Goal: Check status

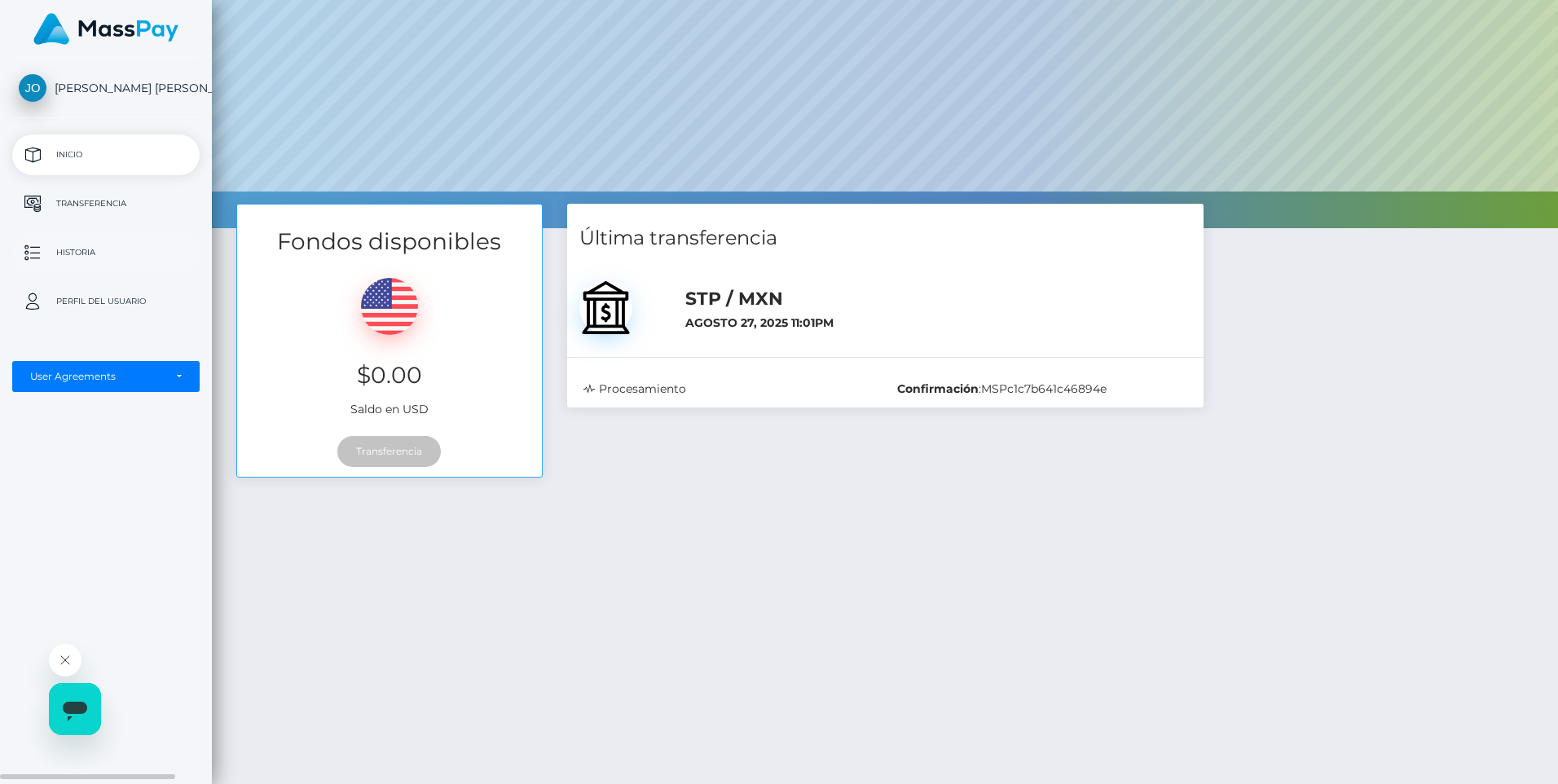
click at [81, 254] on p "Historia" at bounding box center [106, 252] width 175 height 25
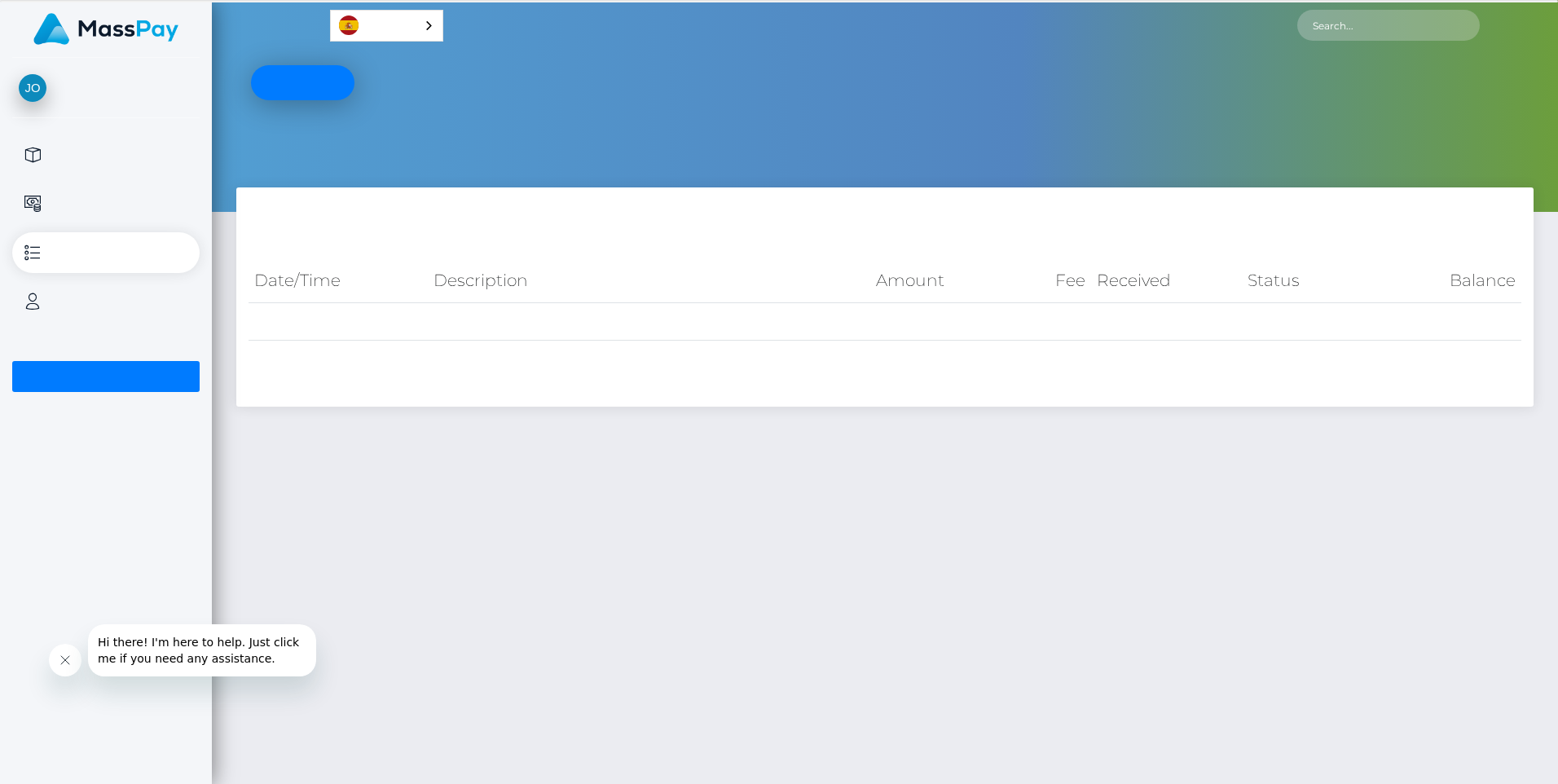
drag, startPoint x: 520, startPoint y: 327, endPoint x: 601, endPoint y: 326, distance: 81.0
click at [521, 327] on td "STP / Confirmation: MSPc1c7b641c46894e" at bounding box center [649, 322] width 443 height 38
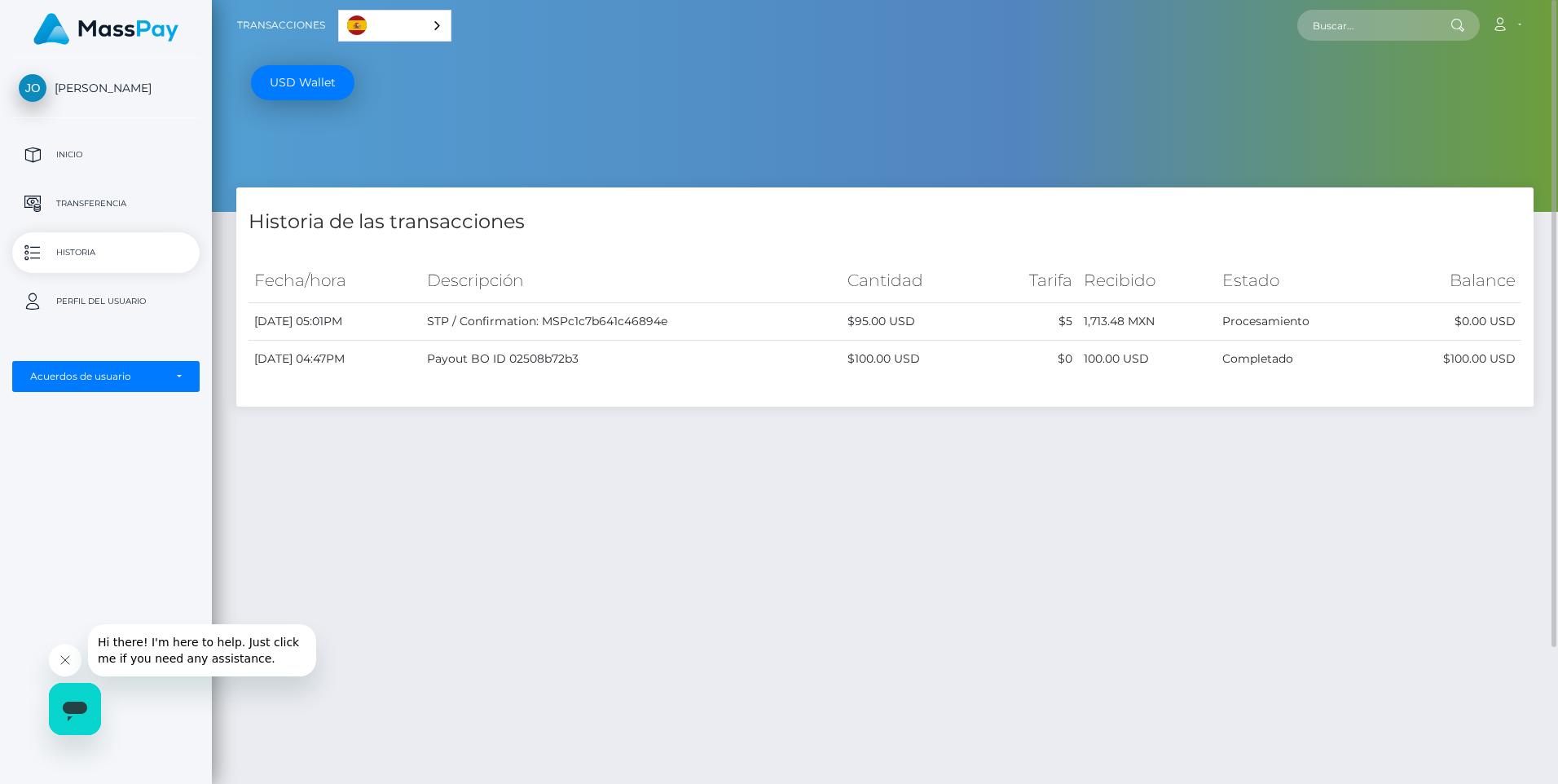
drag, startPoint x: 1239, startPoint y: 319, endPoint x: 1341, endPoint y: 319, distance: 102.0
click at [1341, 319] on td "Procesamiento" at bounding box center [1299, 322] width 164 height 38
click at [1256, 480] on div "Historia de las transacciones Fecha/hora Descripción Cantidad [GEOGRAPHIC_DATA]…" at bounding box center [884, 529] width 1346 height 684
drag, startPoint x: 1243, startPoint y: 318, endPoint x: 1328, endPoint y: 317, distance: 85.0
click at [1328, 317] on td "Procesamiento" at bounding box center [1299, 322] width 164 height 38
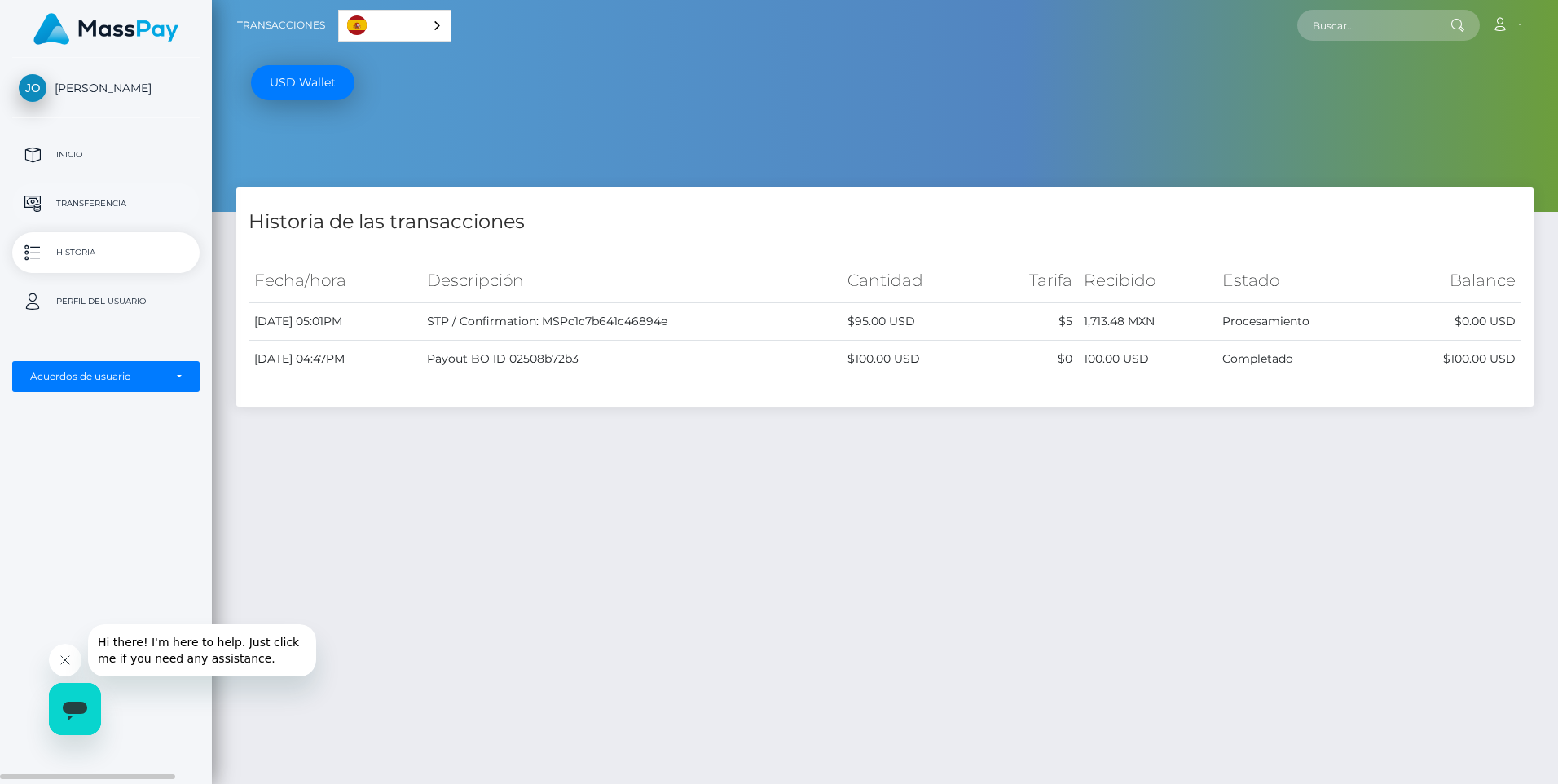
click at [74, 200] on p "Transferencia" at bounding box center [106, 204] width 175 height 25
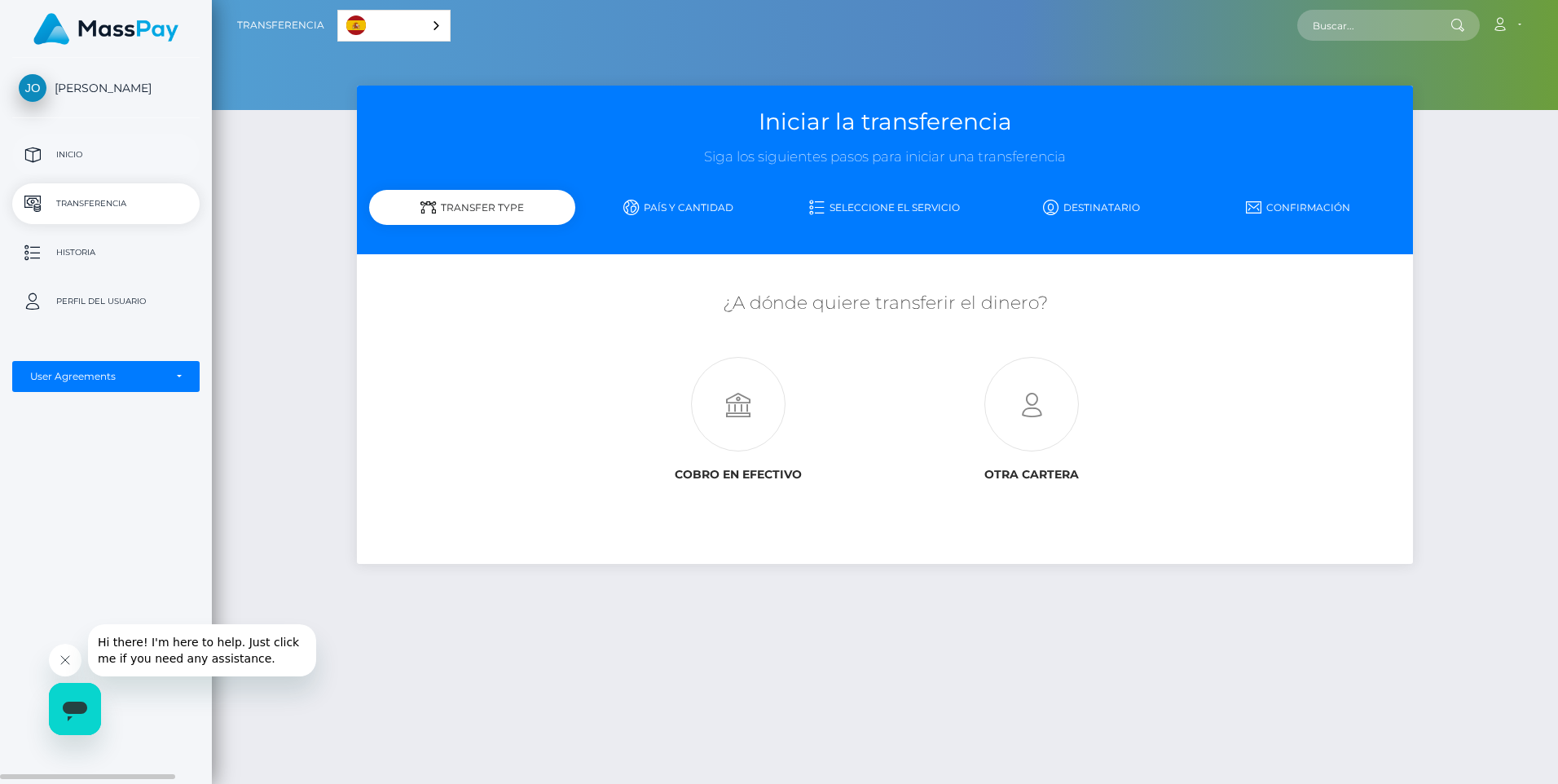
click at [81, 155] on p "Inicio" at bounding box center [106, 155] width 175 height 25
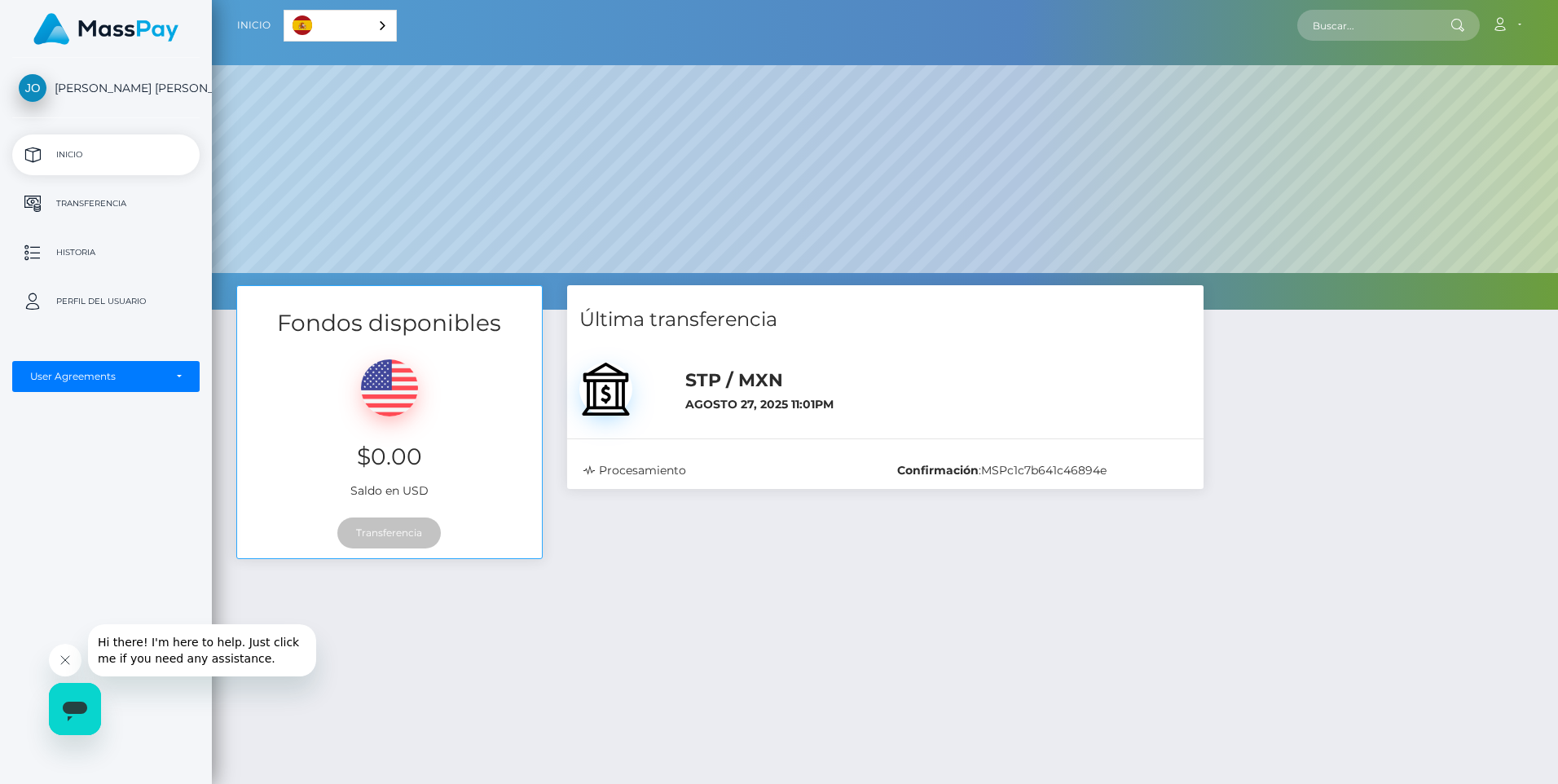
drag, startPoint x: 739, startPoint y: 383, endPoint x: 757, endPoint y: 390, distance: 19.3
click at [757, 390] on h5 "STP / MXN" at bounding box center [939, 381] width 506 height 26
drag, startPoint x: 757, startPoint y: 390, endPoint x: 787, endPoint y: 425, distance: 46.1
click at [786, 424] on div "STP / MXN Agosto 27, 2025 11:01PM" at bounding box center [885, 384] width 637 height 82
click at [941, 469] on b "Confirmación" at bounding box center [938, 470] width 81 height 15
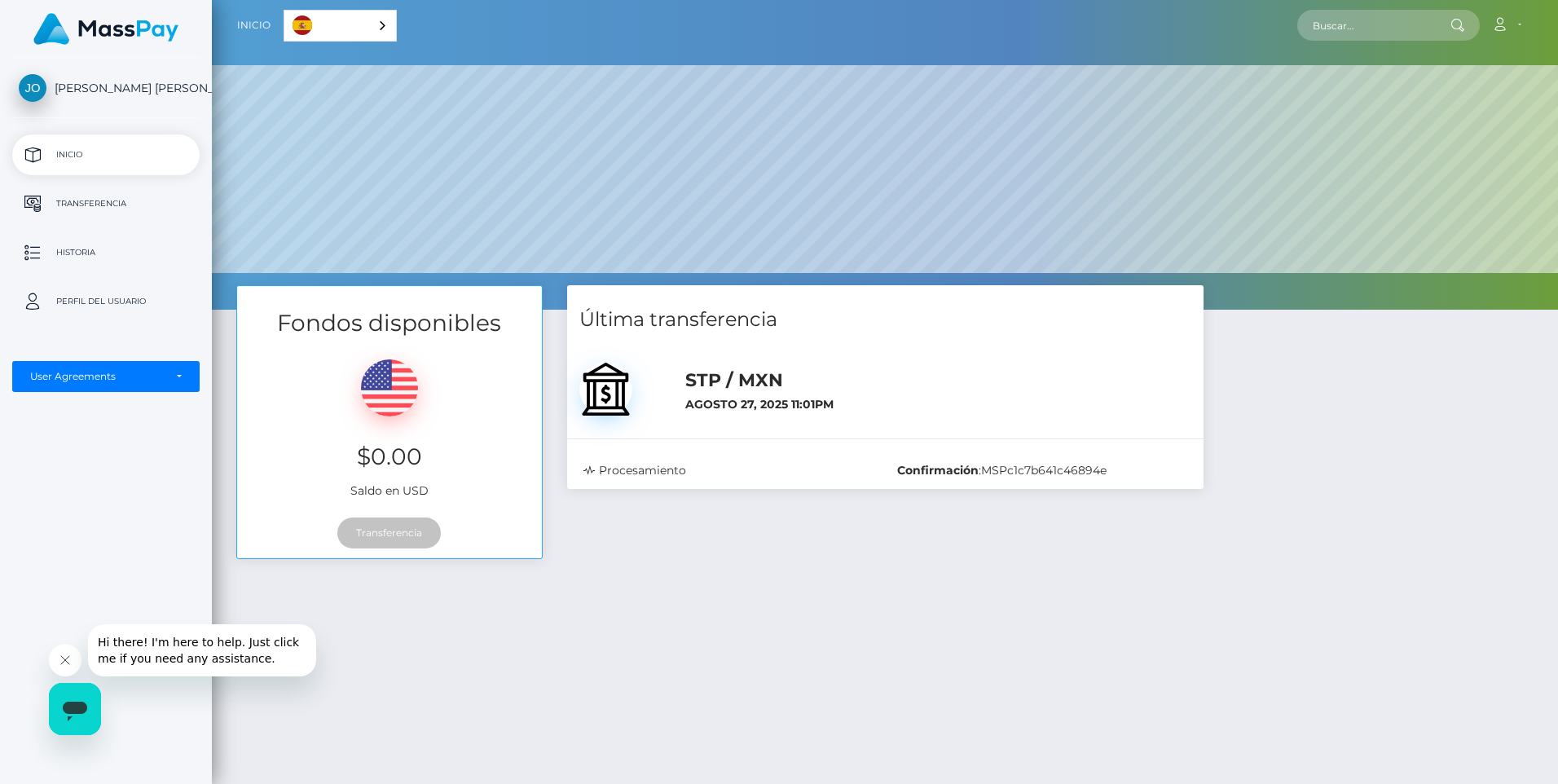
click at [638, 469] on div "Procesamiento" at bounding box center [728, 470] width 315 height 17
click at [78, 252] on p "Historia" at bounding box center [106, 252] width 175 height 25
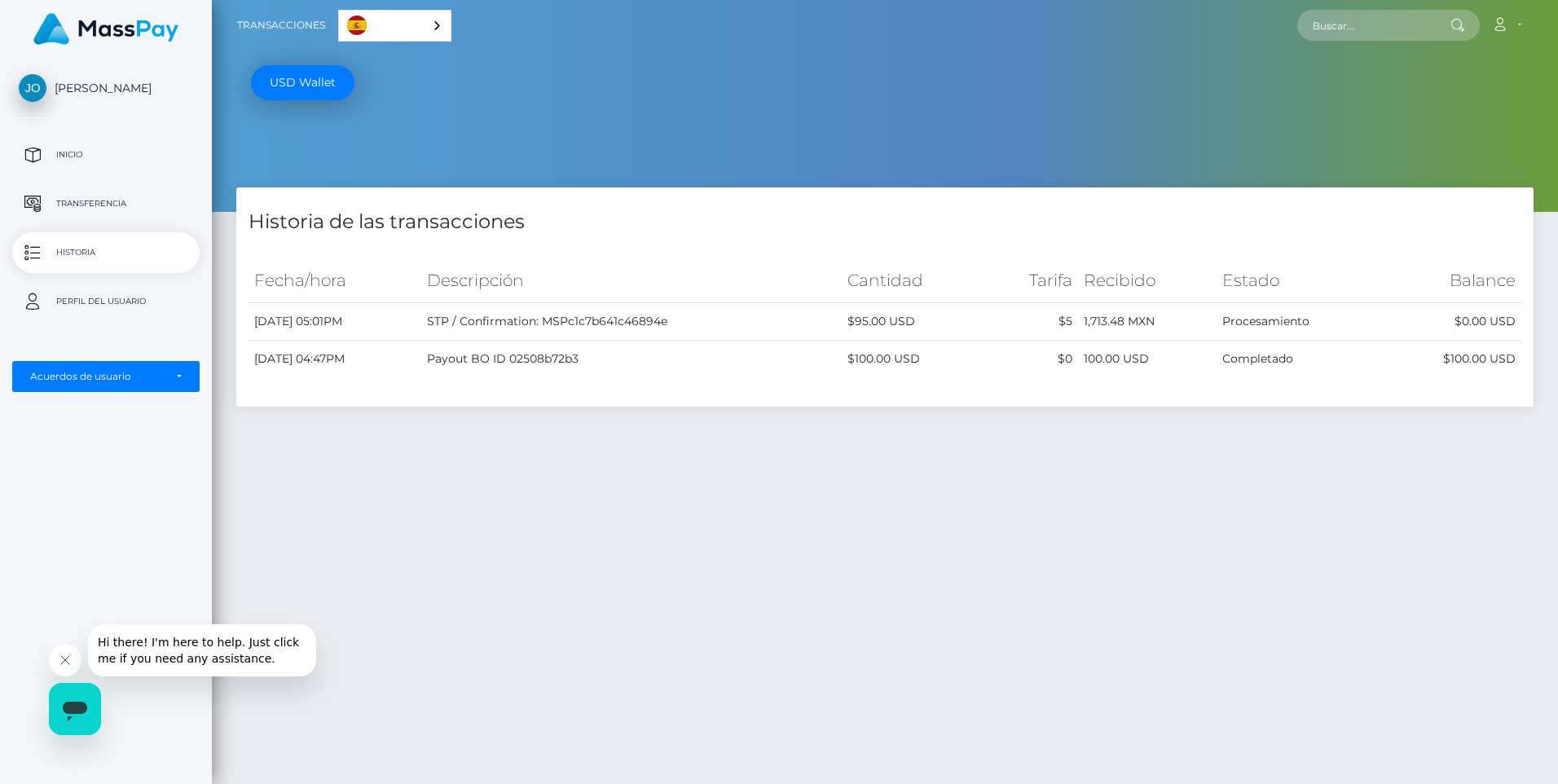
click at [322, 322] on td "August 27, 2025 05:01PM" at bounding box center [334, 322] width 173 height 38
click at [330, 322] on td "August 27, 2025 05:01PM" at bounding box center [334, 322] width 173 height 38
drag, startPoint x: 330, startPoint y: 322, endPoint x: 554, endPoint y: 317, distance: 224.1
click at [554, 317] on td "STP / Confirmation: MSPc1c7b641c46894e" at bounding box center [631, 322] width 420 height 38
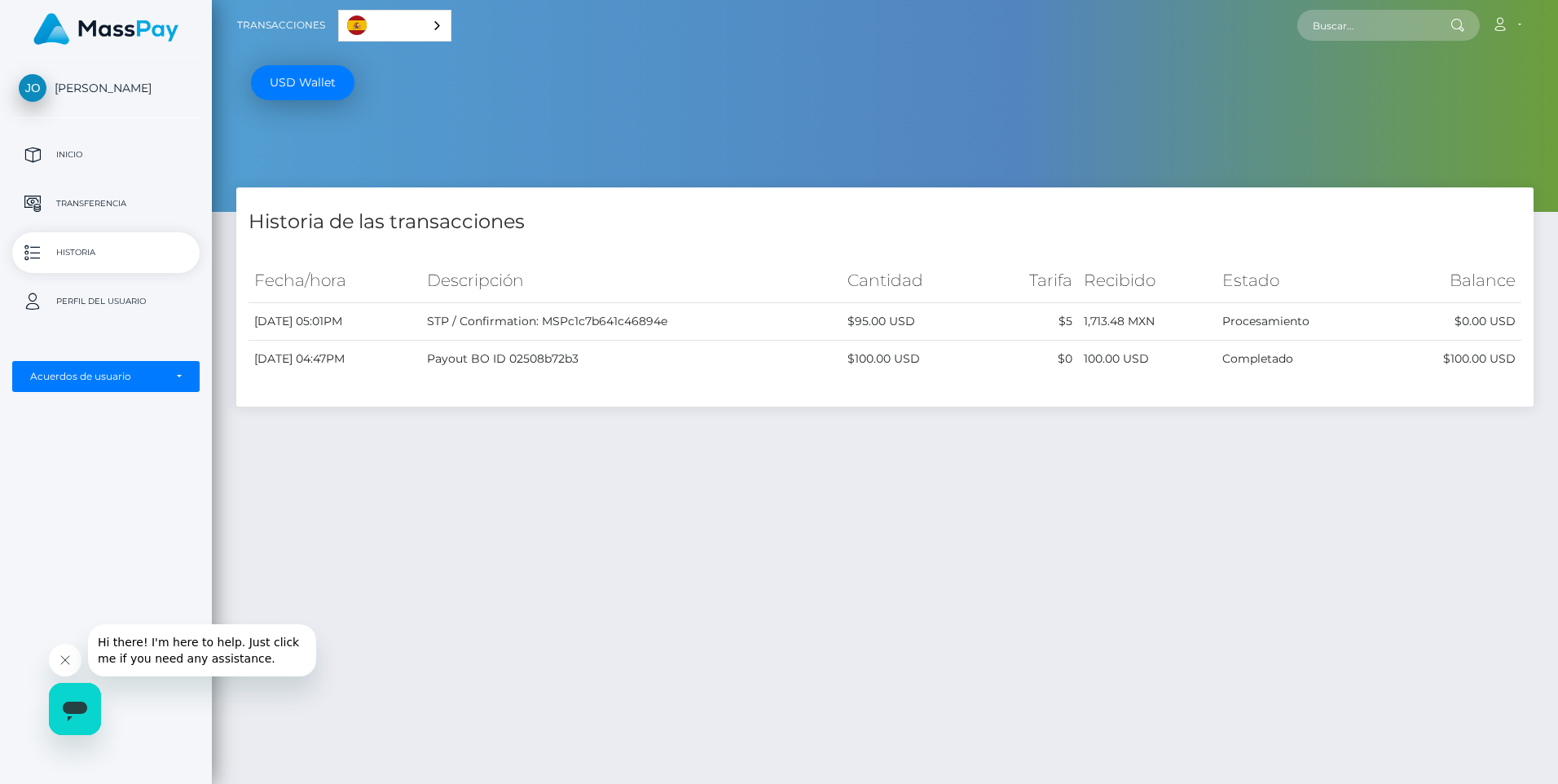
click at [933, 318] on td "$95.00 USD" at bounding box center [915, 322] width 146 height 38
drag, startPoint x: 933, startPoint y: 318, endPoint x: 1107, endPoint y: 319, distance: 174.0
click at [1107, 319] on td "1,713.48 MXN" at bounding box center [1147, 322] width 139 height 38
click at [1303, 312] on td "Procesamiento" at bounding box center [1299, 322] width 164 height 38
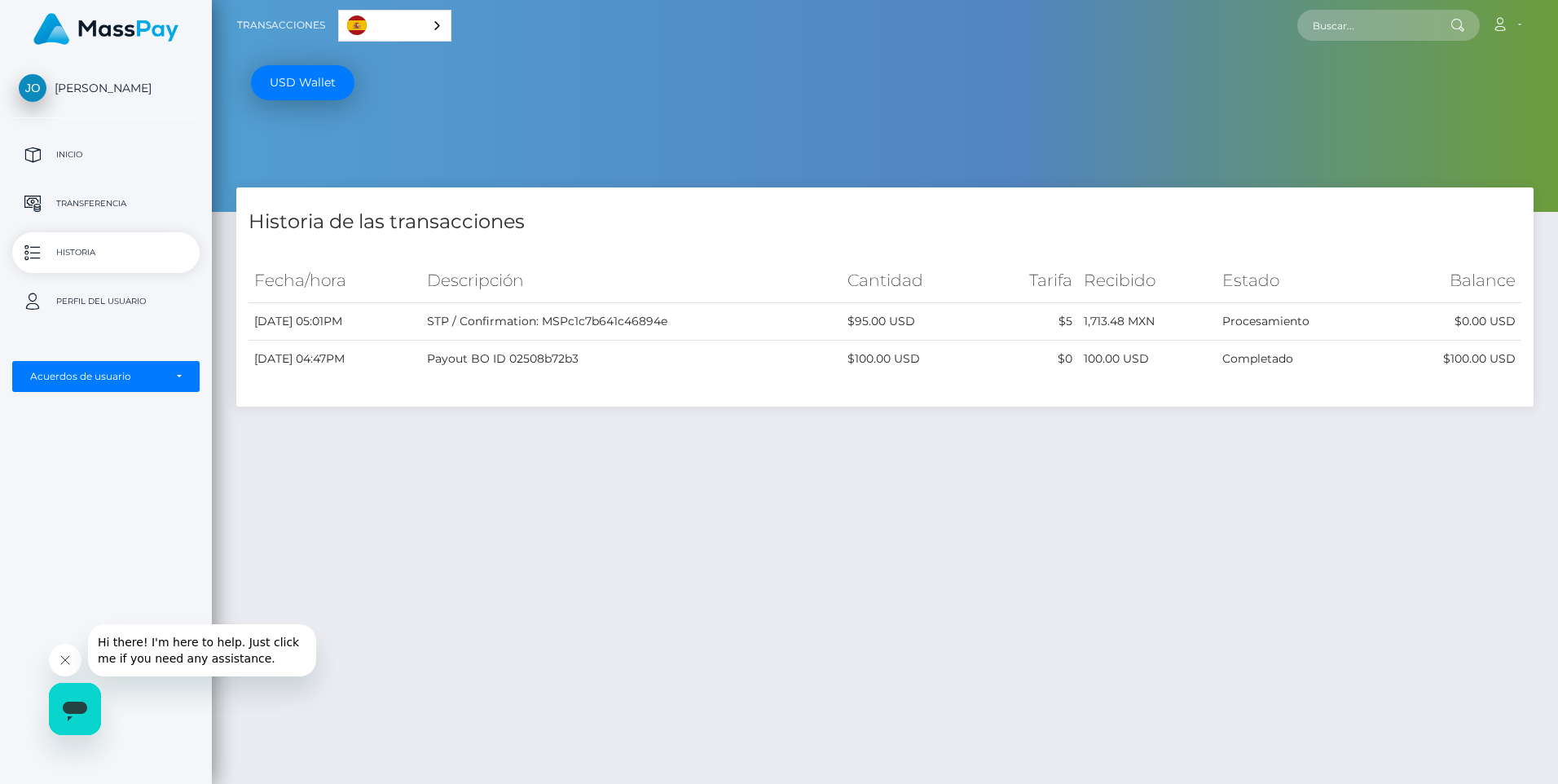
click at [1303, 312] on td "Procesamiento" at bounding box center [1299, 322] width 164 height 38
drag, startPoint x: 1303, startPoint y: 312, endPoint x: 1366, endPoint y: 312, distance: 63.0
click at [1366, 312] on td "Procesamiento" at bounding box center [1299, 322] width 164 height 38
drag, startPoint x: 1235, startPoint y: 320, endPoint x: 1342, endPoint y: 319, distance: 107.0
click at [1342, 319] on tr "August 27, 2025 05:01PM STP / Confirmation: MSPc1c7b641c46894e $95.00 USD $5 1,…" at bounding box center [885, 322] width 1274 height 38
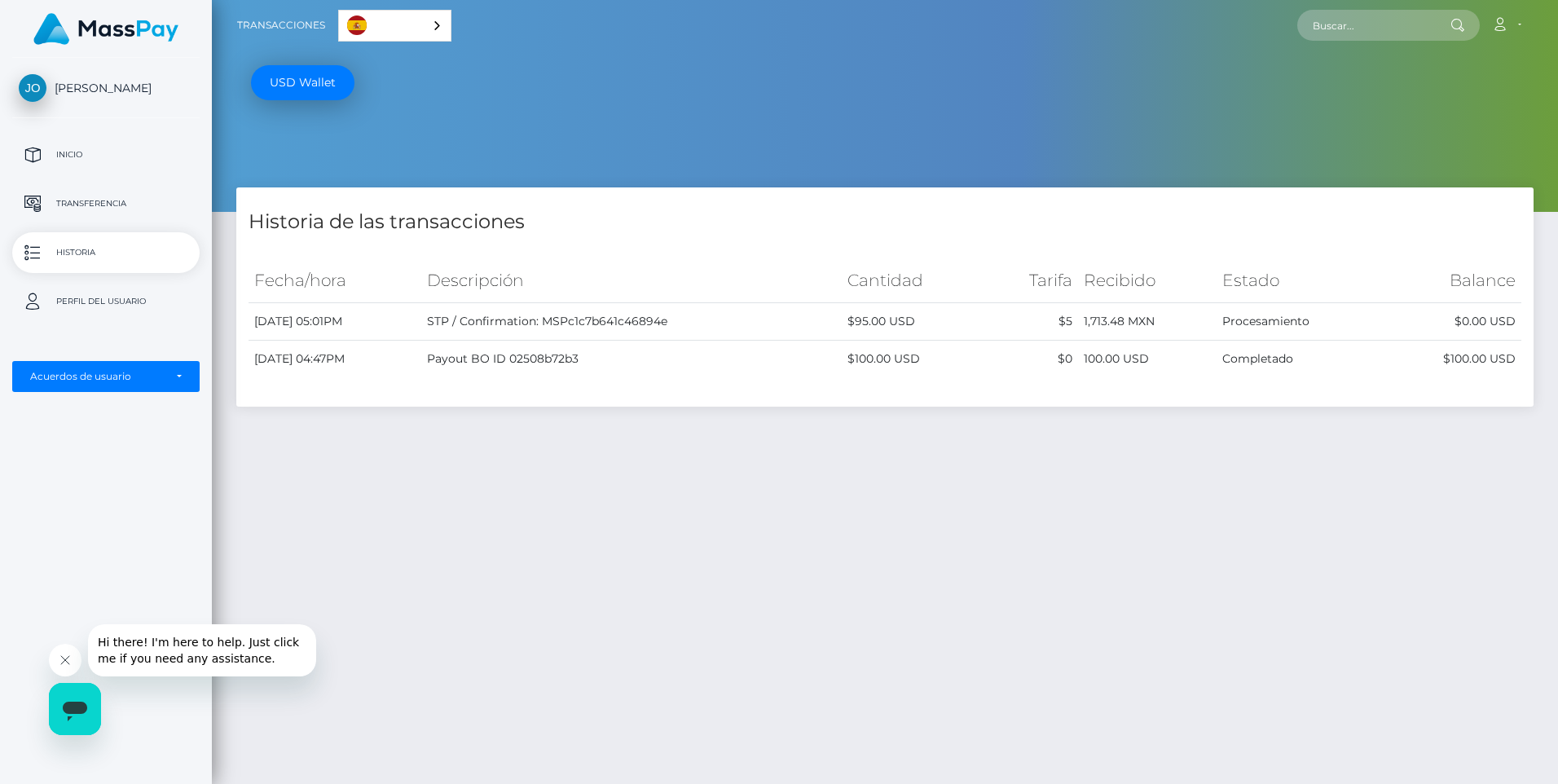
click at [1261, 469] on div "Historia de las transacciones Fecha/hora Descripción Cantidad Tarifa Recibido E…" at bounding box center [884, 529] width 1346 height 684
drag, startPoint x: 294, startPoint y: 326, endPoint x: 351, endPoint y: 319, distance: 57.4
click at [351, 319] on td "[DATE] 05:01PM" at bounding box center [334, 322] width 173 height 38
drag, startPoint x: 351, startPoint y: 319, endPoint x: 377, endPoint y: 321, distance: 26.1
click at [378, 321] on td "[DATE] 05:01PM" at bounding box center [334, 322] width 173 height 38
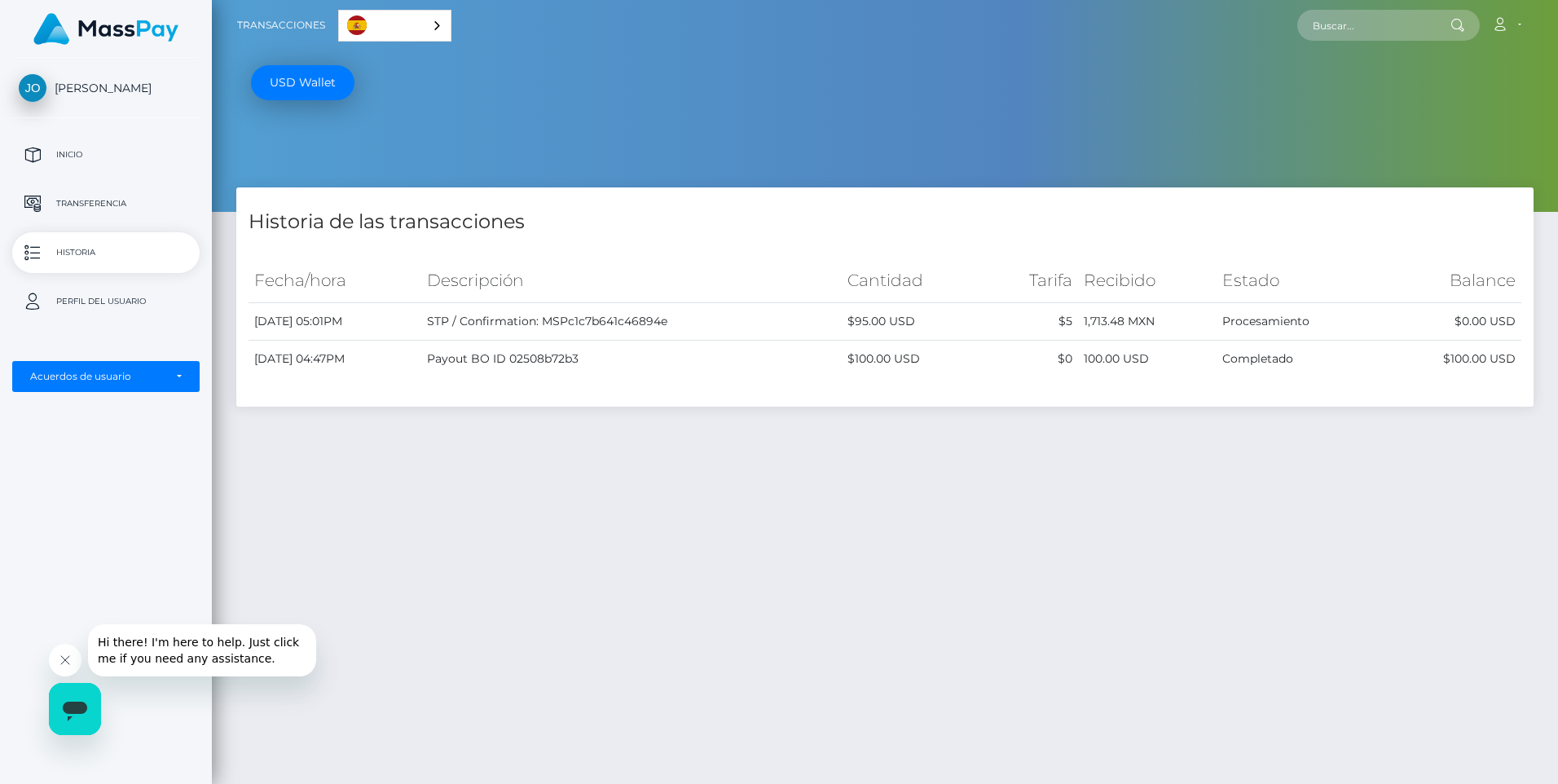
drag, startPoint x: 279, startPoint y: 318, endPoint x: 325, endPoint y: 322, distance: 46.2
click at [325, 322] on td "[DATE] 05:01PM" at bounding box center [334, 322] width 173 height 38
click at [1010, 679] on div "Historia de las transacciones Fecha/hora Descripción Cantidad Tarifa Recibido E…" at bounding box center [884, 529] width 1346 height 684
click at [72, 155] on p "Inicio" at bounding box center [106, 155] width 175 height 25
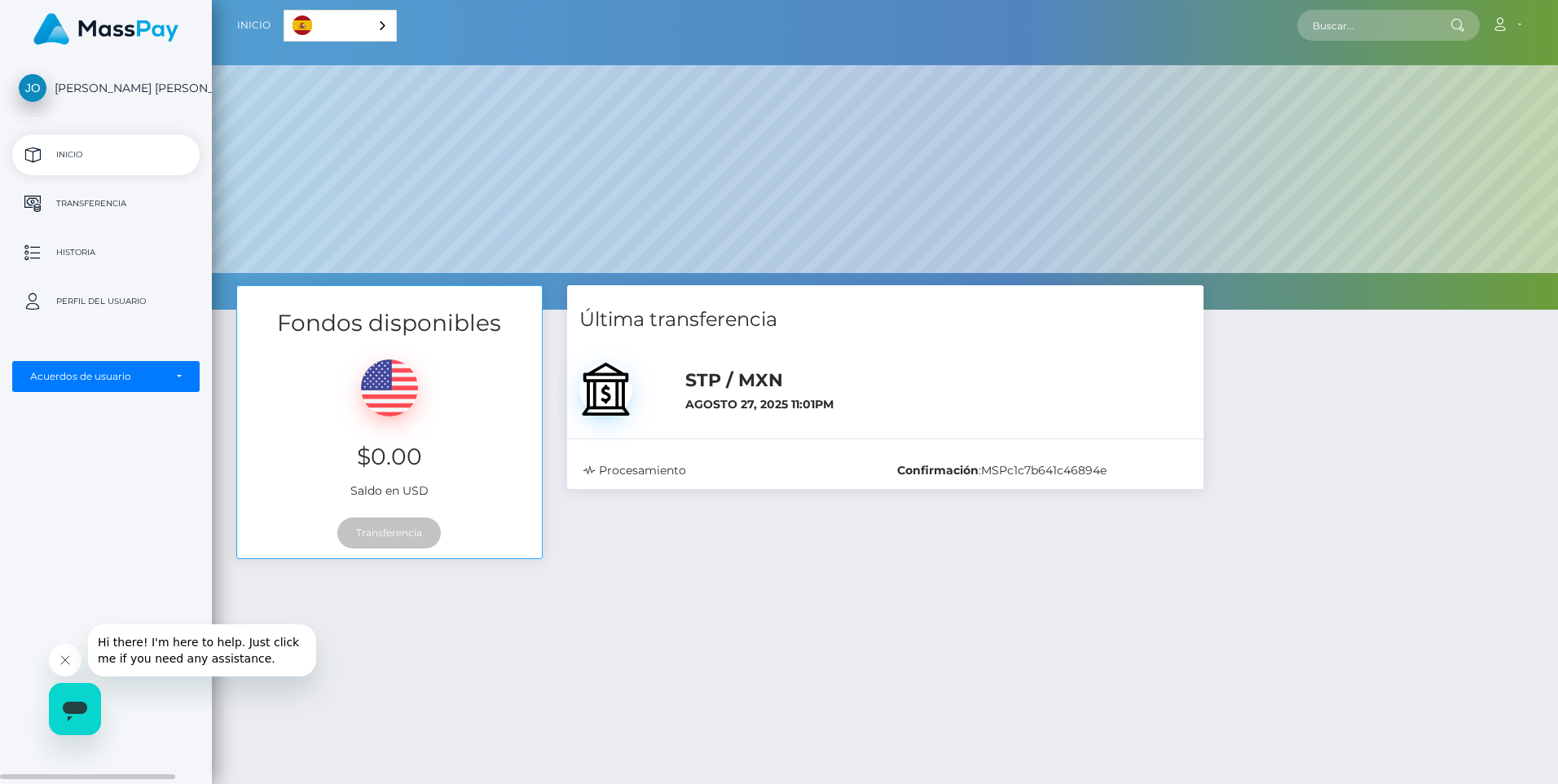
click at [89, 257] on p "Historia" at bounding box center [106, 252] width 175 height 25
